Goal: Find specific page/section: Find specific page/section

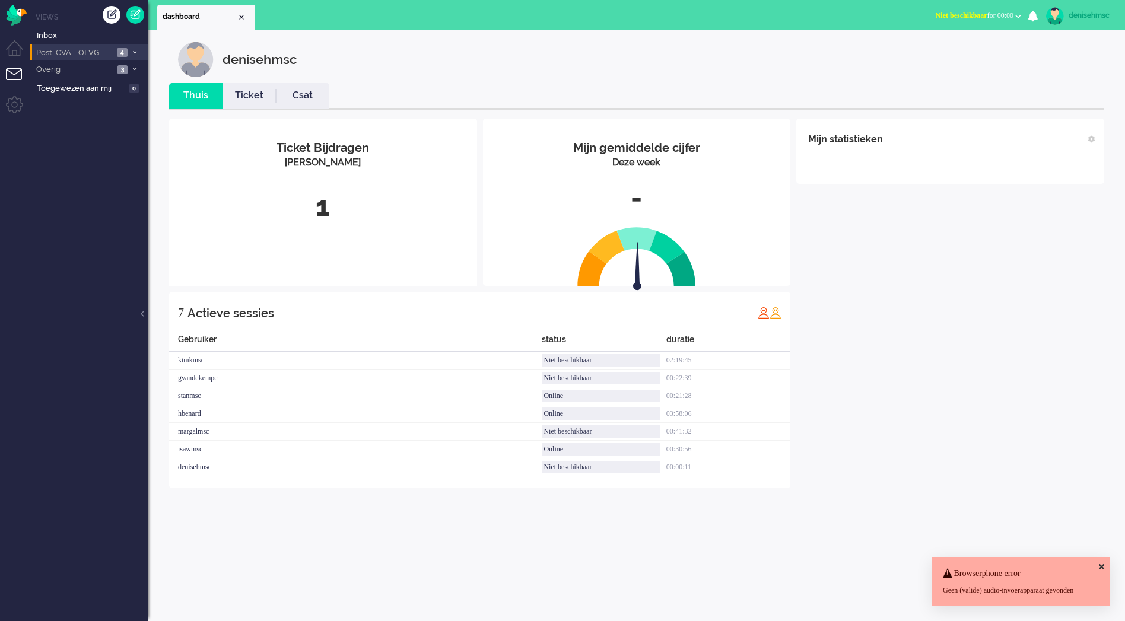
click at [110, 57] on span "Post-CVA - OLVG" at bounding box center [73, 52] width 79 height 11
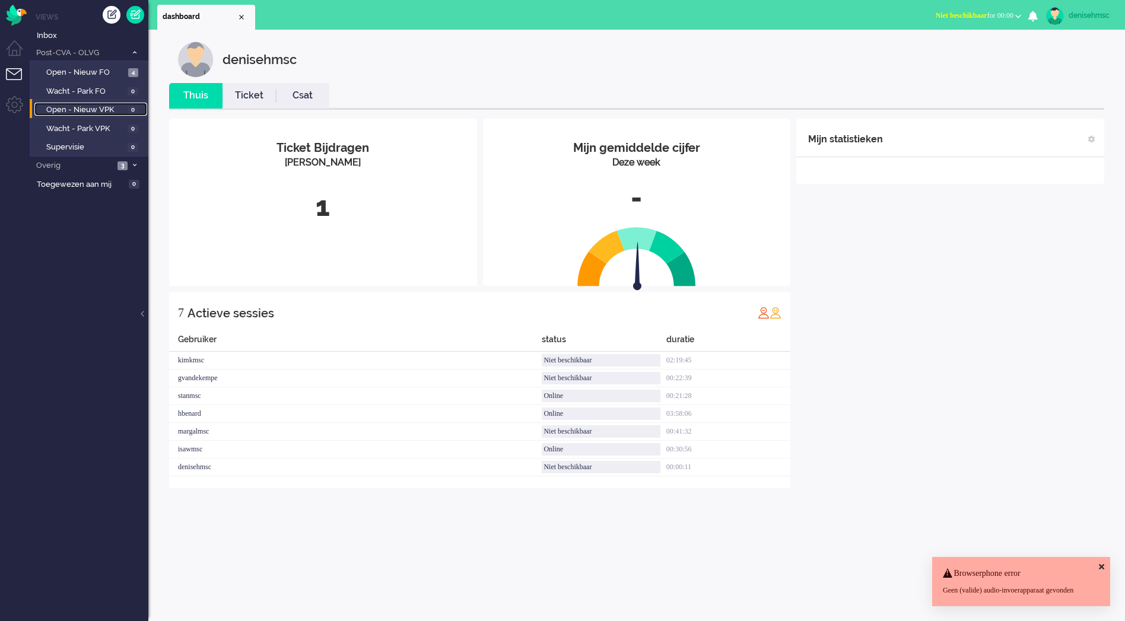
click at [123, 113] on span "Open - Nieuw VPK" at bounding box center [85, 109] width 78 height 11
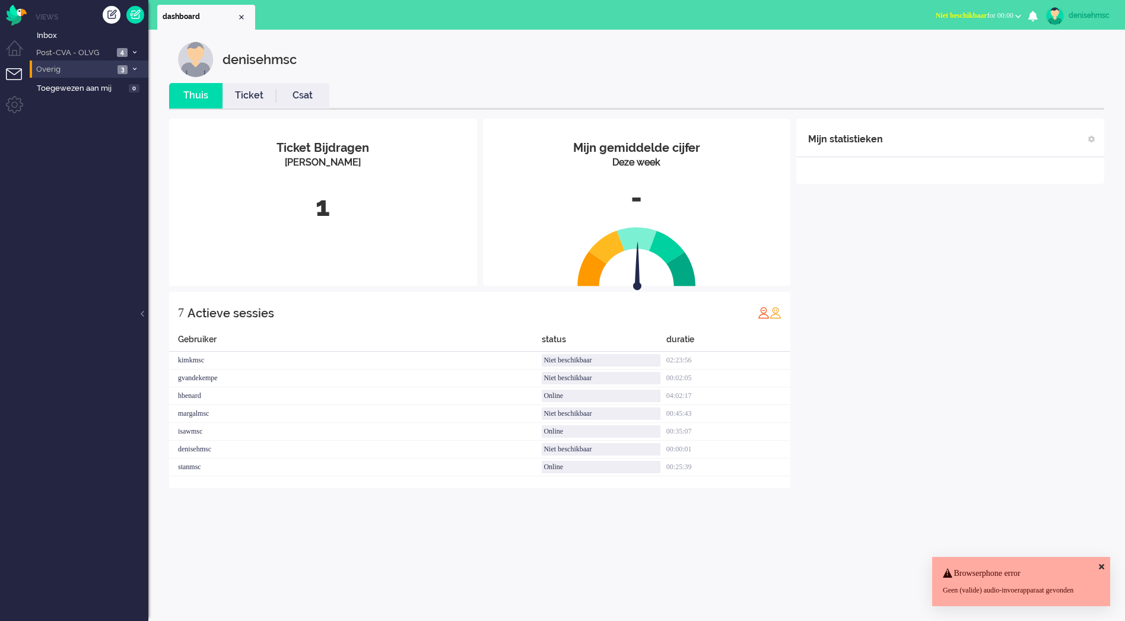
click at [83, 68] on span "Overig" at bounding box center [73, 69] width 79 height 11
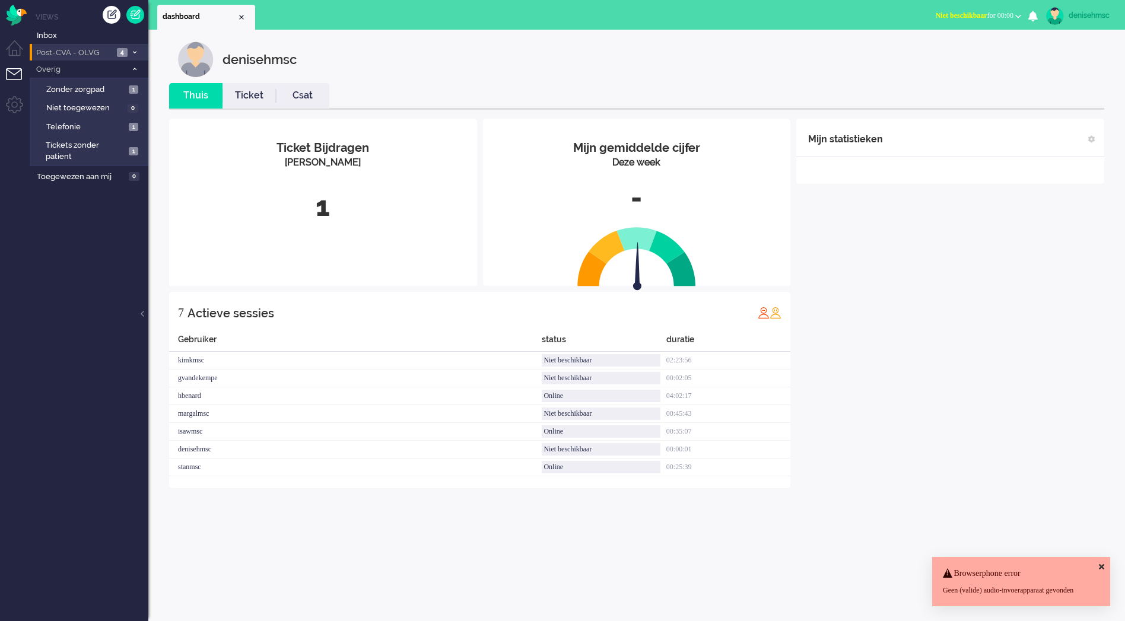
click at [96, 50] on span "Post-CVA - OLVG" at bounding box center [73, 52] width 79 height 11
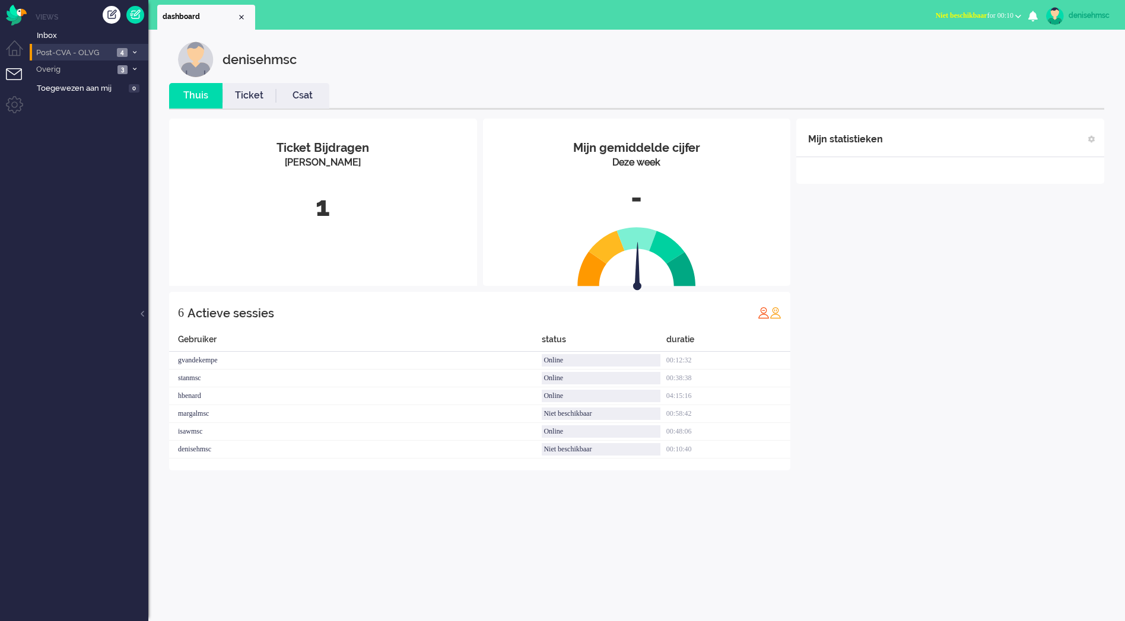
click at [125, 49] on span "4" at bounding box center [122, 52] width 11 height 9
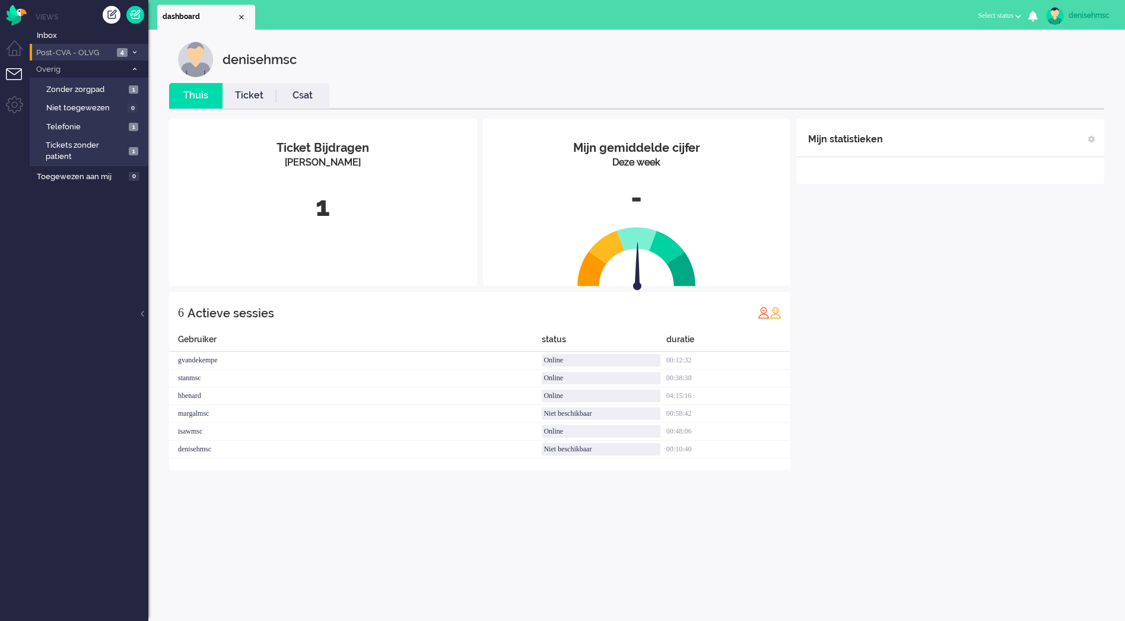
click at [110, 52] on span "Post-CVA - OLVG" at bounding box center [73, 52] width 79 height 11
